Goal: Task Accomplishment & Management: Use online tool/utility

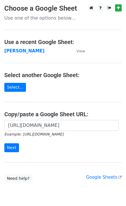
type input "https://docs.google.com/spreadsheets/d/1-vuey2nK_okxf-JivA7sf96WnD_L0rZf5mgk8Rc…"
click at [14, 143] on form "https://docs.google.com/spreadsheets/d/1-vuey2nK_okxf-JivA7sf96WnD_L0rZf5mgk8Rc…" at bounding box center [62, 136] width 117 height 32
click at [11, 147] on input "Next" at bounding box center [11, 148] width 15 height 9
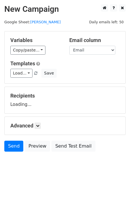
click at [67, 122] on div "Advanced Tracking Track Opens UTM Codes Track Clicks Filters Only include sprea…" at bounding box center [65, 126] width 121 height 18
click at [68, 121] on div "Advanced Tracking Track Opens UTM Codes Track Clicks Filters Only include sprea…" at bounding box center [65, 126] width 121 height 18
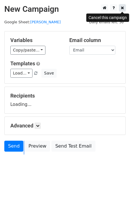
click at [122, 9] on icon at bounding box center [122, 8] width 3 height 4
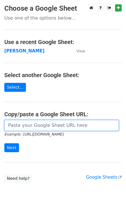
click at [32, 128] on input "url" at bounding box center [61, 125] width 114 height 11
paste input "https://docs.google.com/spreadsheets/d/1-vuey2nK_okxf-JivA7sf96WnD_L0rZf5mgk8Rc…"
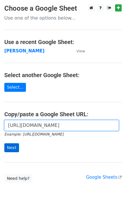
type input "https://docs.google.com/spreadsheets/d/1-vuey2nK_okxf-JivA7sf96WnD_L0rZf5mgk8Rc…"
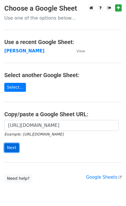
scroll to position [0, 0]
click at [12, 148] on input "Next" at bounding box center [11, 148] width 15 height 9
